Goal: Information Seeking & Learning: Learn about a topic

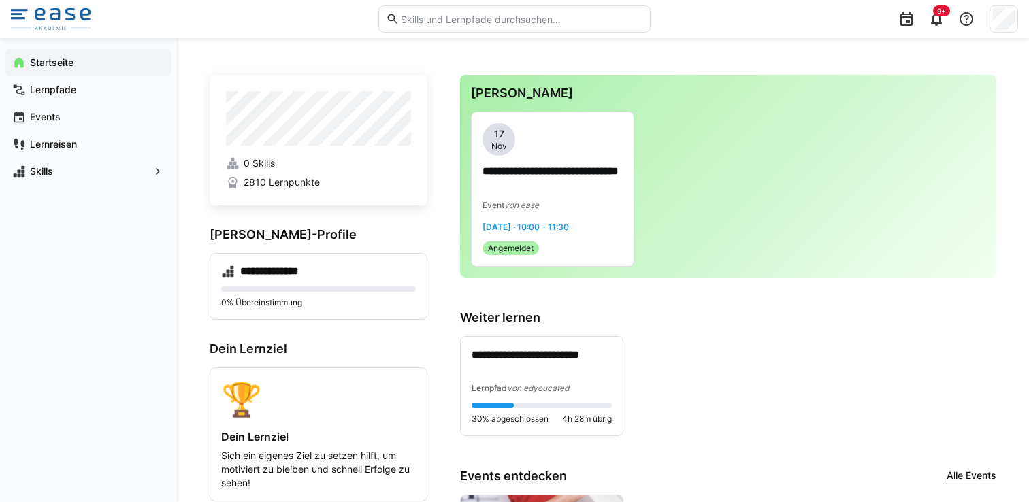
click at [470, 24] on input "text" at bounding box center [521, 19] width 244 height 12
click at [526, 13] on input "text" at bounding box center [521, 19] width 244 height 12
click at [526, 16] on input "text" at bounding box center [521, 19] width 244 height 12
click at [723, 335] on div "**********" at bounding box center [728, 373] width 536 height 127
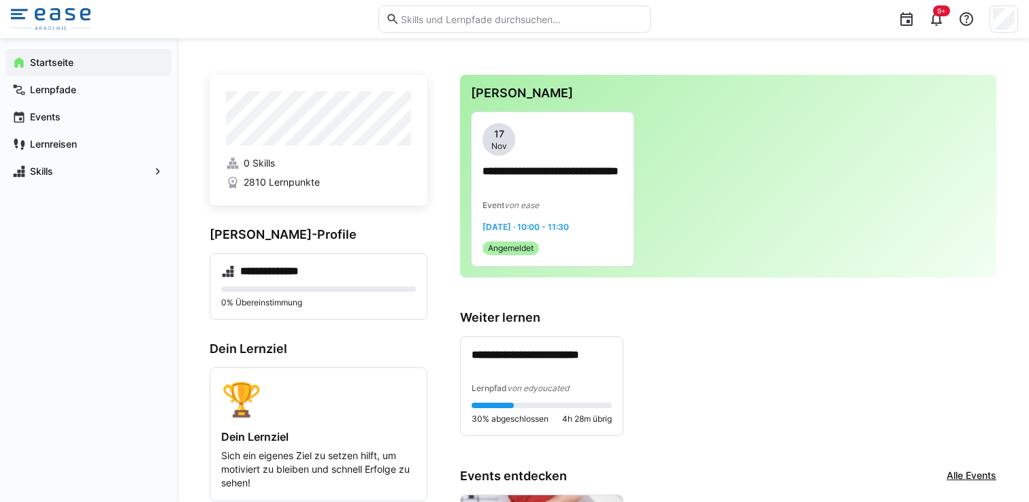
click at [534, 18] on input "text" at bounding box center [521, 19] width 244 height 12
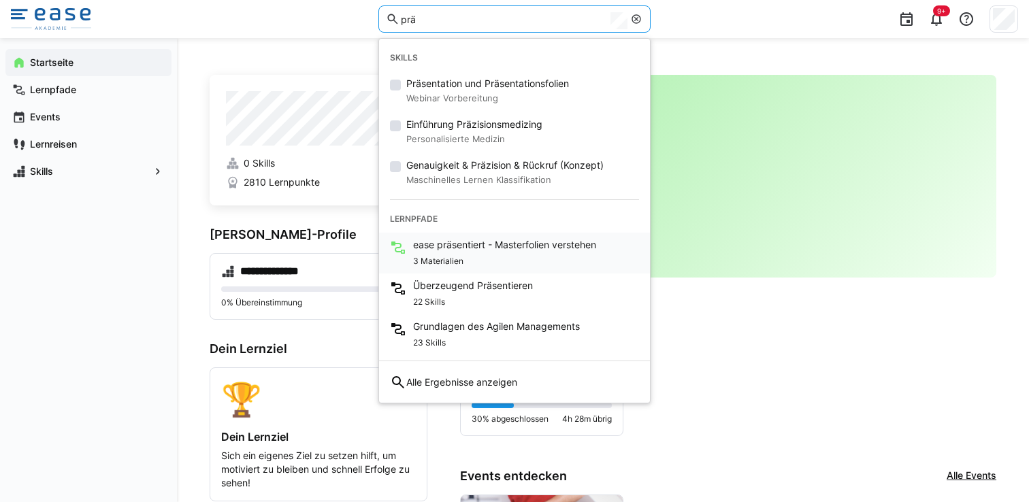
type input "prä"
click at [439, 260] on span "3 Materialien" at bounding box center [438, 261] width 50 height 11
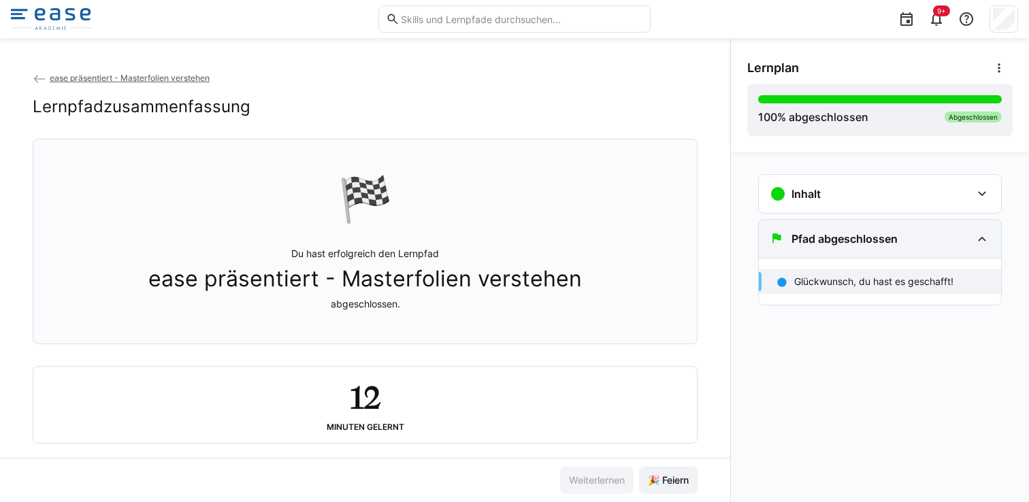
click at [972, 248] on div "Pfad abgeschlossen" at bounding box center [880, 239] width 242 height 38
click at [972, 246] on div "Pfad abgeschlossen" at bounding box center [880, 239] width 242 height 38
click at [981, 174] on div "Inhalt 👋🏼 Herzlich Willkommen 1 min ease präsentiert - Masterfolien verstehen 1…" at bounding box center [880, 193] width 244 height 39
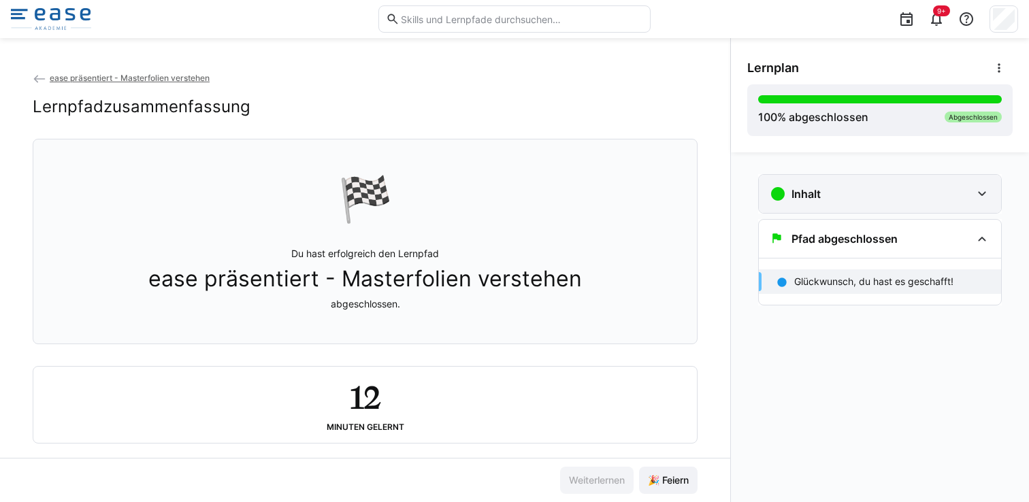
click at [974, 197] on eds-icon at bounding box center [982, 194] width 16 height 16
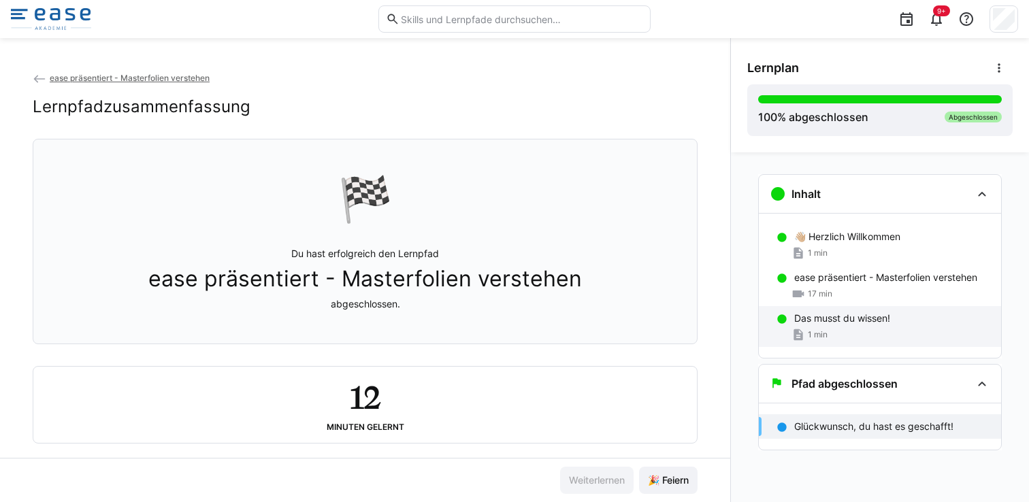
click at [945, 328] on div "1 min" at bounding box center [892, 335] width 196 height 14
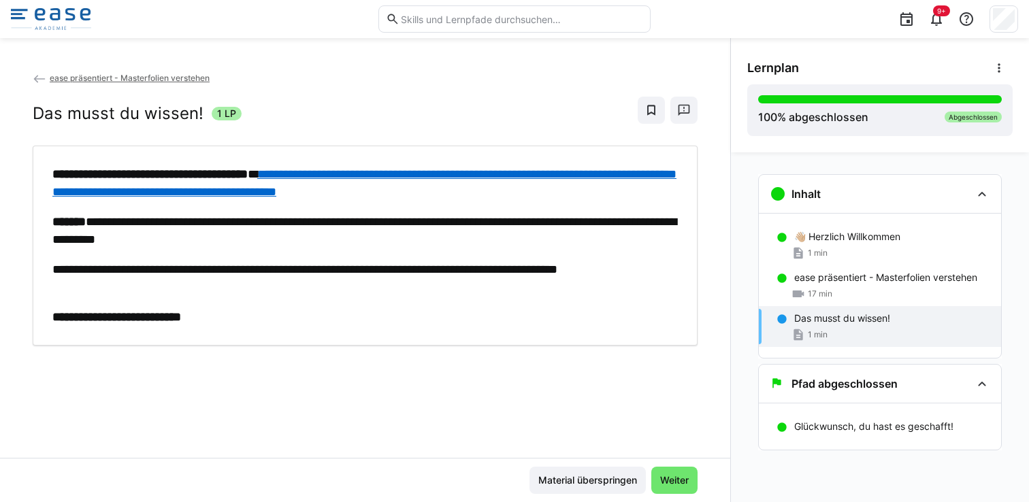
click at [495, 180] on link "**********" at bounding box center [364, 183] width 624 height 30
